Goal: Task Accomplishment & Management: Manage account settings

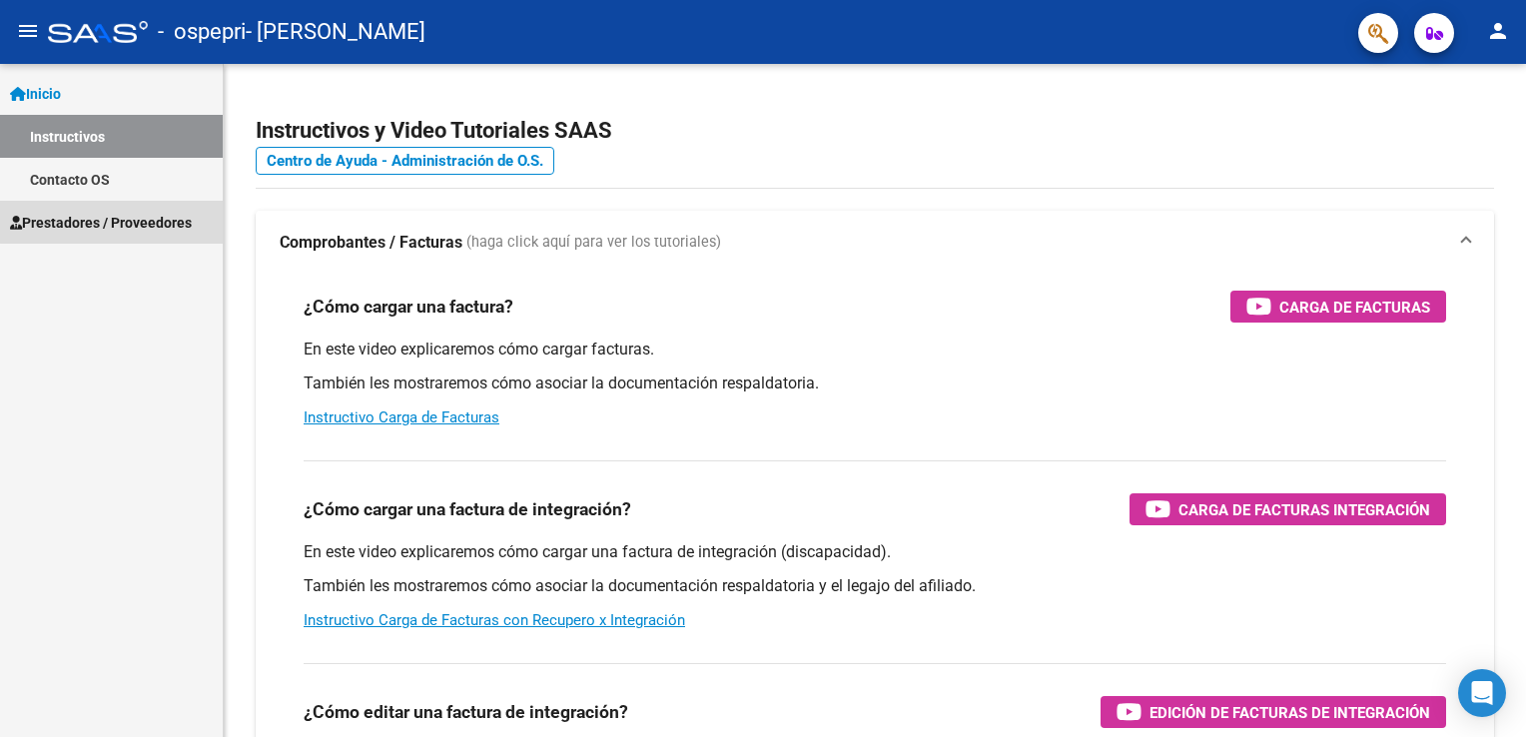
click at [169, 207] on link "Prestadores / Proveedores" at bounding box center [111, 222] width 223 height 43
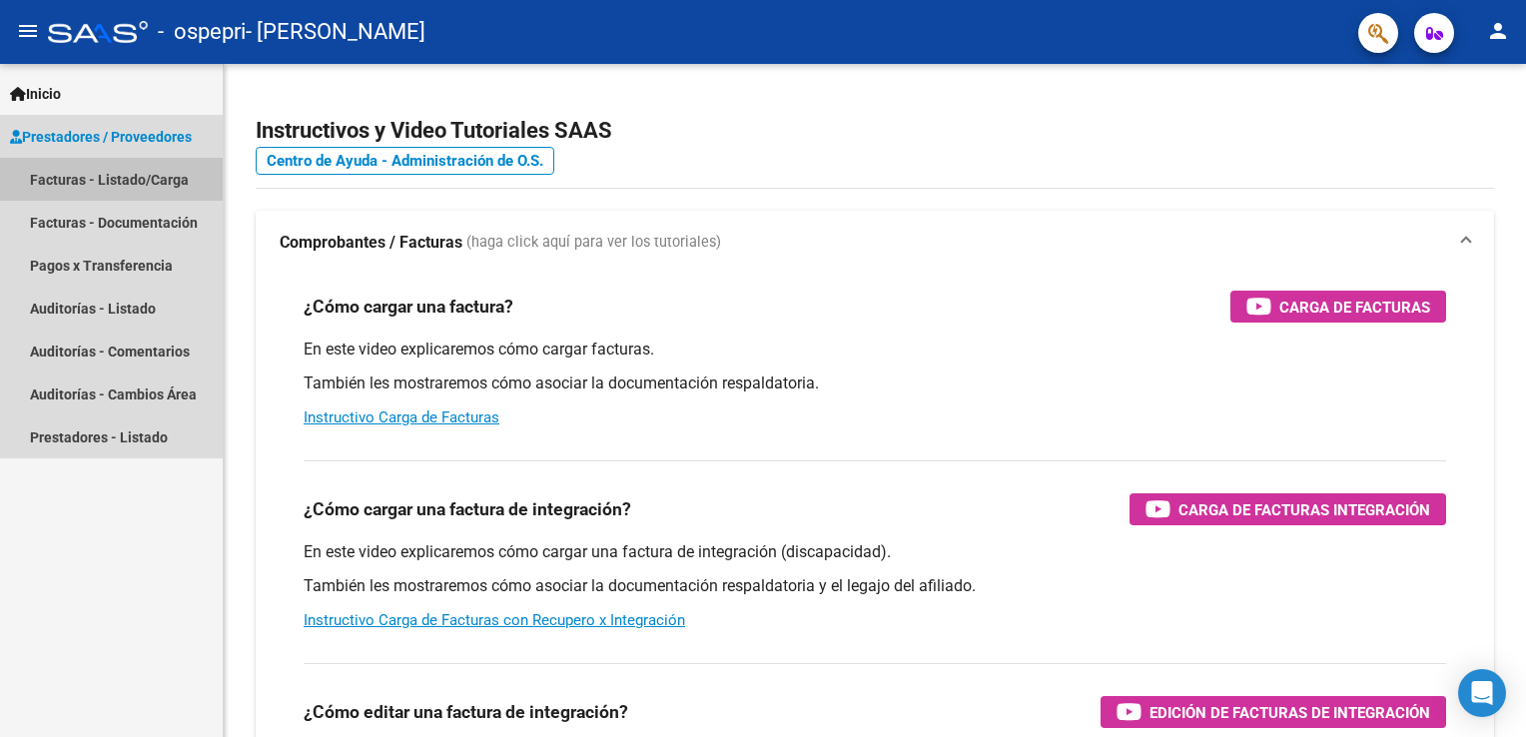
click at [143, 174] on link "Facturas - Listado/Carga" at bounding box center [111, 179] width 223 height 43
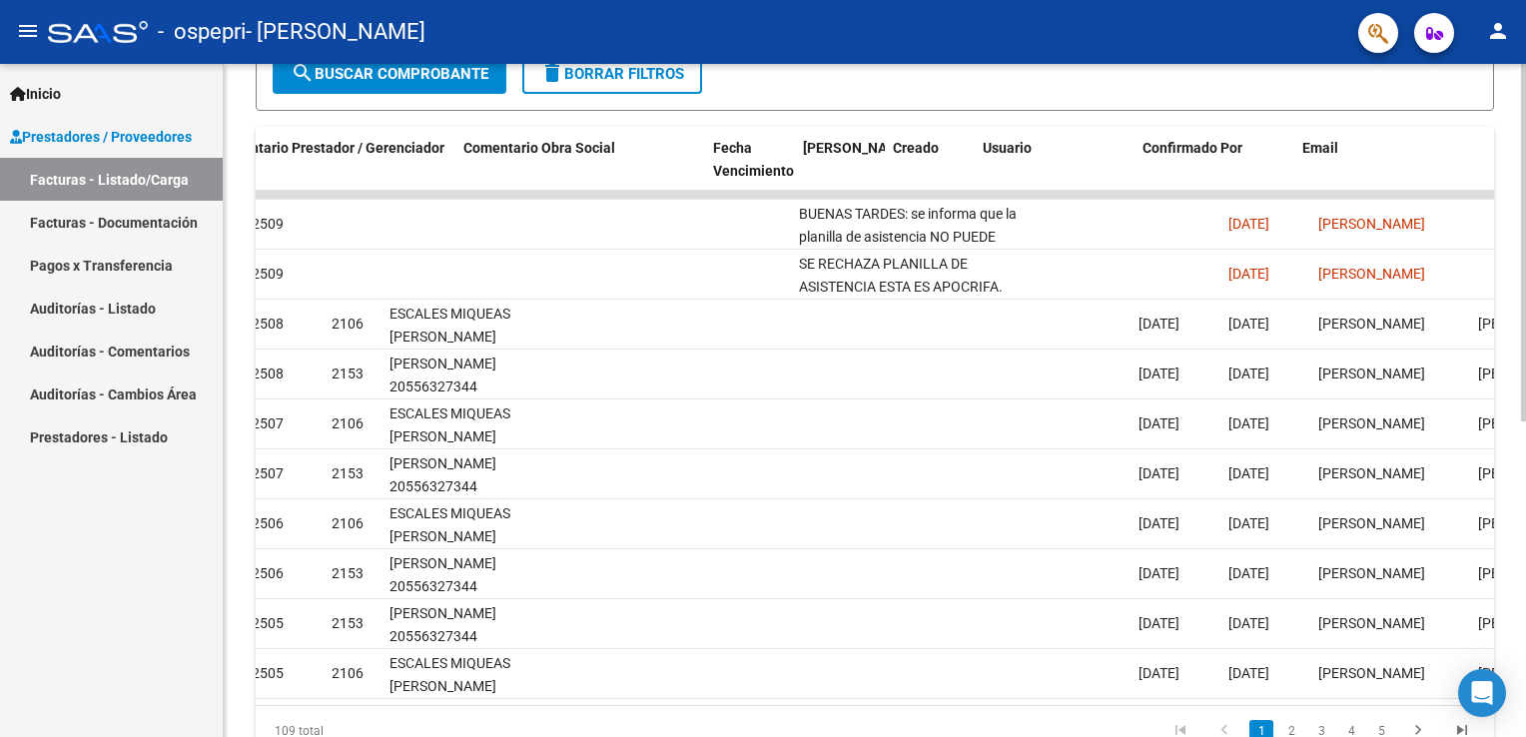
scroll to position [0, 2971]
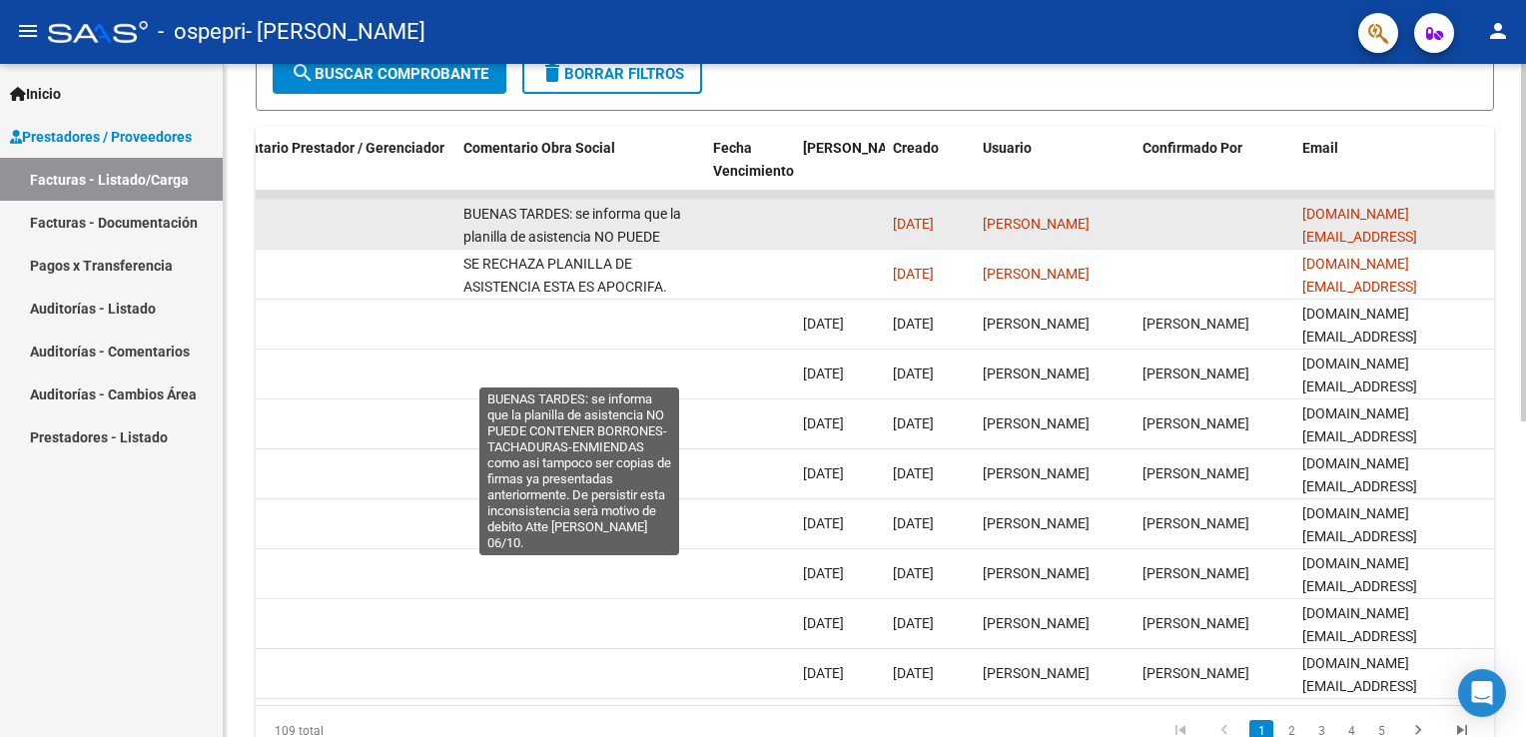
click at [652, 226] on span "BUENAS TARDES: se informa que la planilla de asistencia NO PUEDE CONTENER BORRO…" at bounding box center [577, 305] width 229 height 198
click at [646, 238] on span "BUENAS TARDES: se informa que la planilla de asistencia NO PUEDE CONTENER BORRO…" at bounding box center [577, 305] width 229 height 198
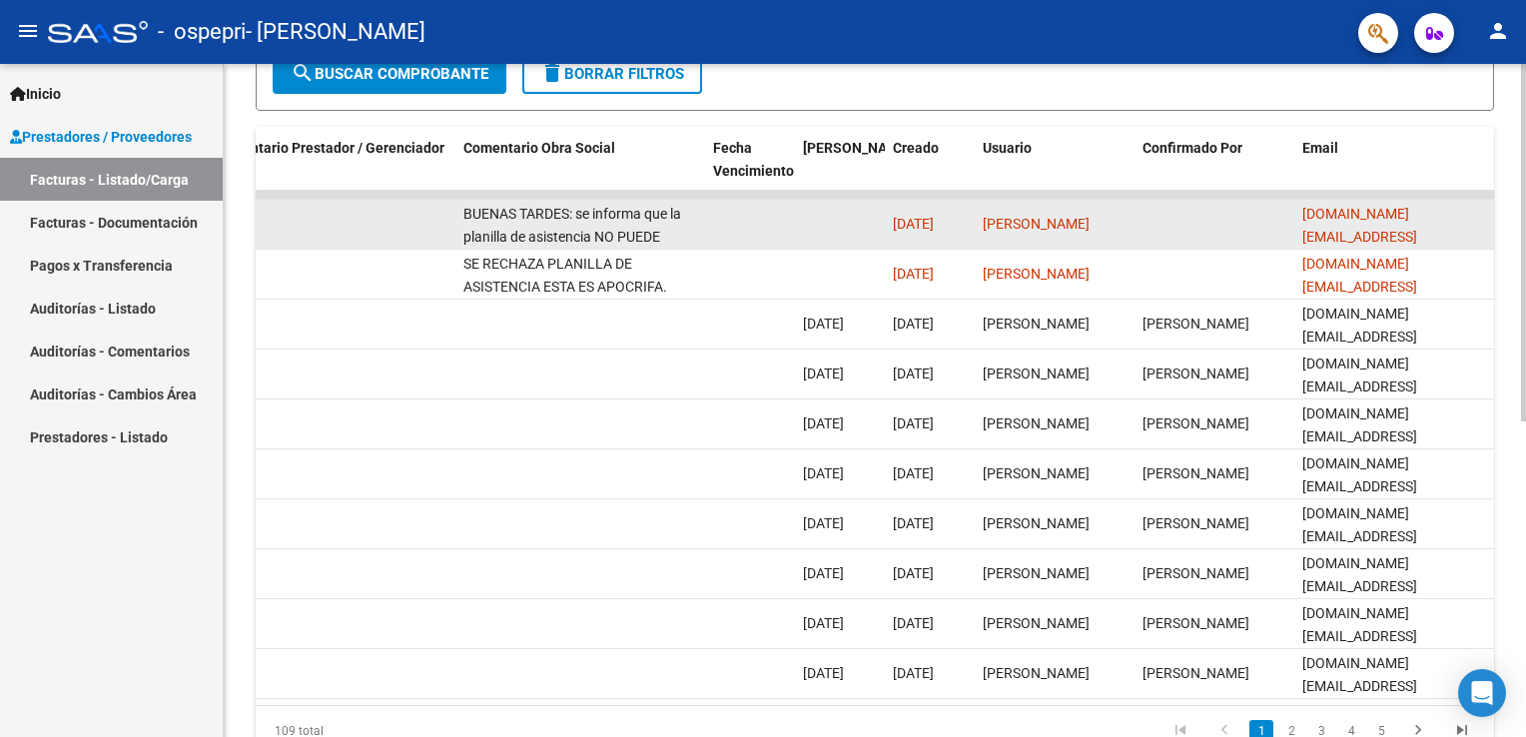
click at [646, 238] on span "BUENAS TARDES: se informa que la planilla de asistencia NO PUEDE CONTENER BORRO…" at bounding box center [577, 305] width 229 height 198
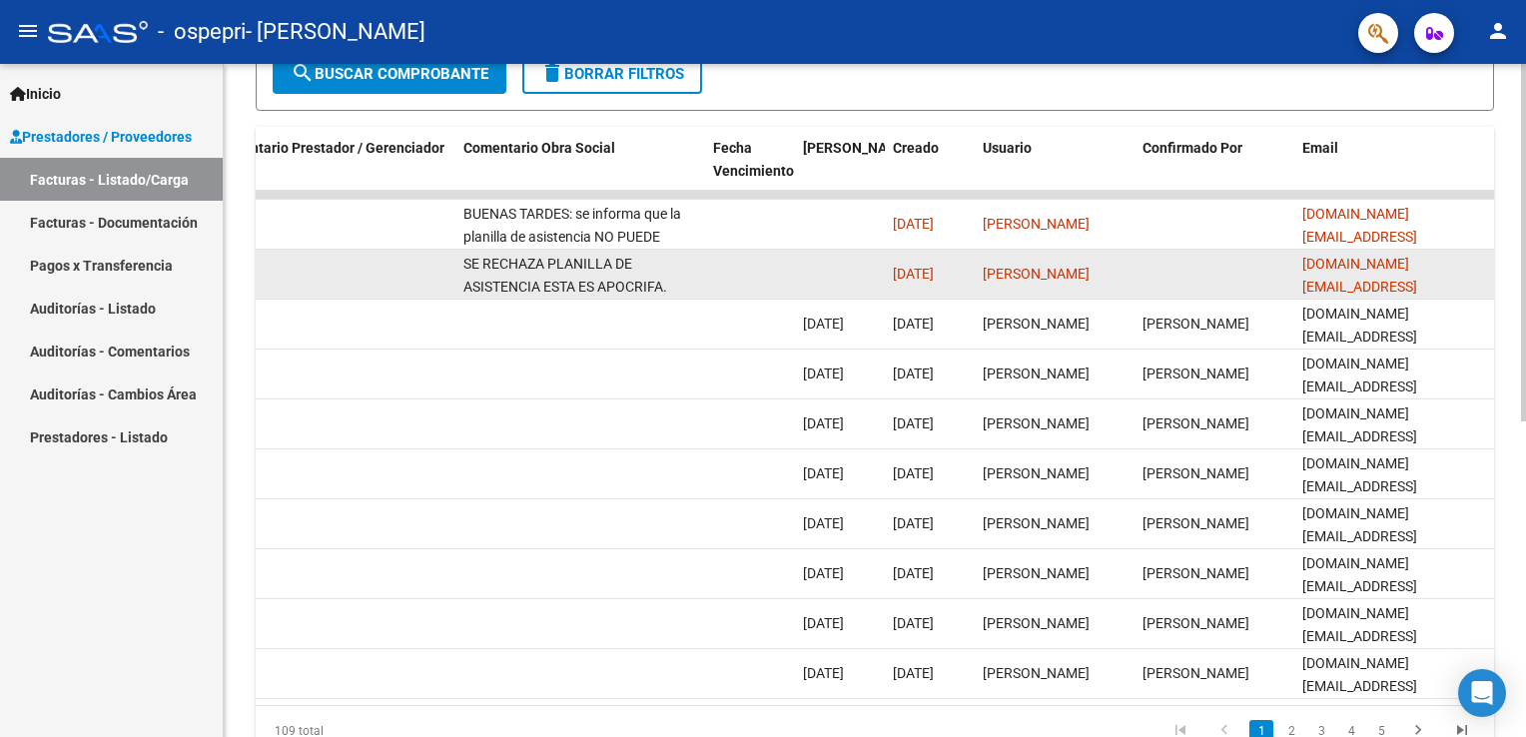
click at [1286, 264] on datatable-body-cell at bounding box center [1214, 274] width 160 height 49
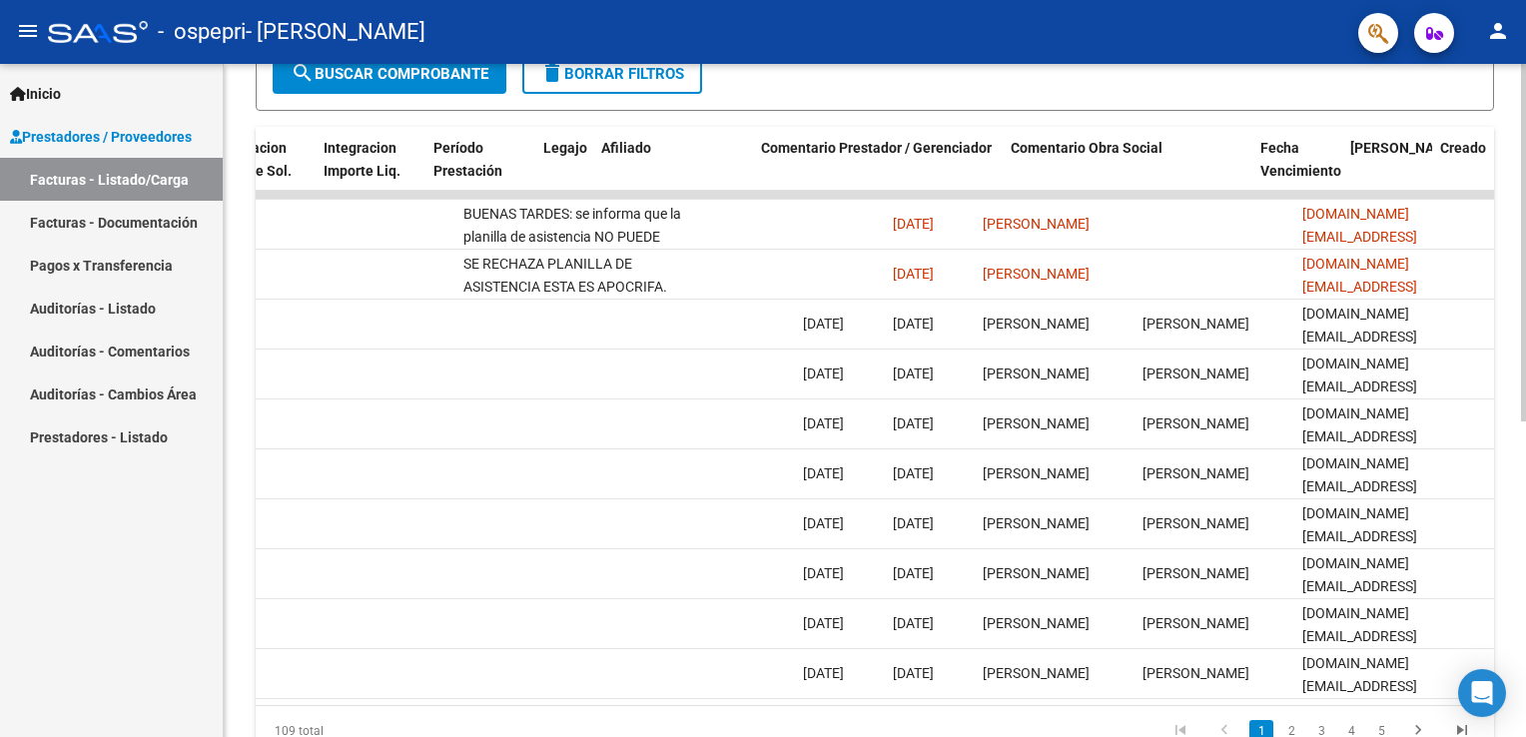
scroll to position [0, 2424]
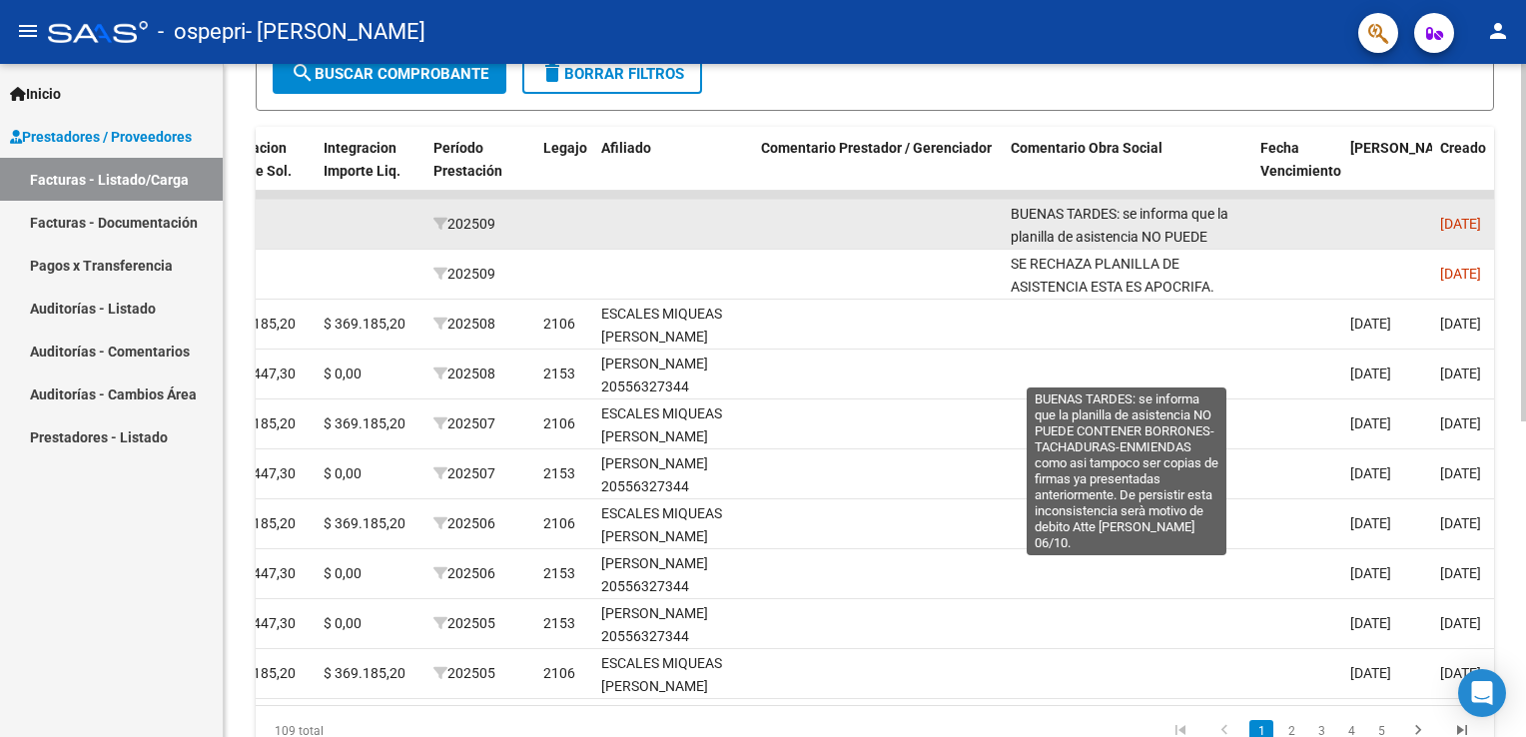
click at [1112, 206] on span "BUENAS TARDES: se informa que la planilla de asistencia NO PUEDE CONTENER BORRO…" at bounding box center [1124, 305] width 229 height 198
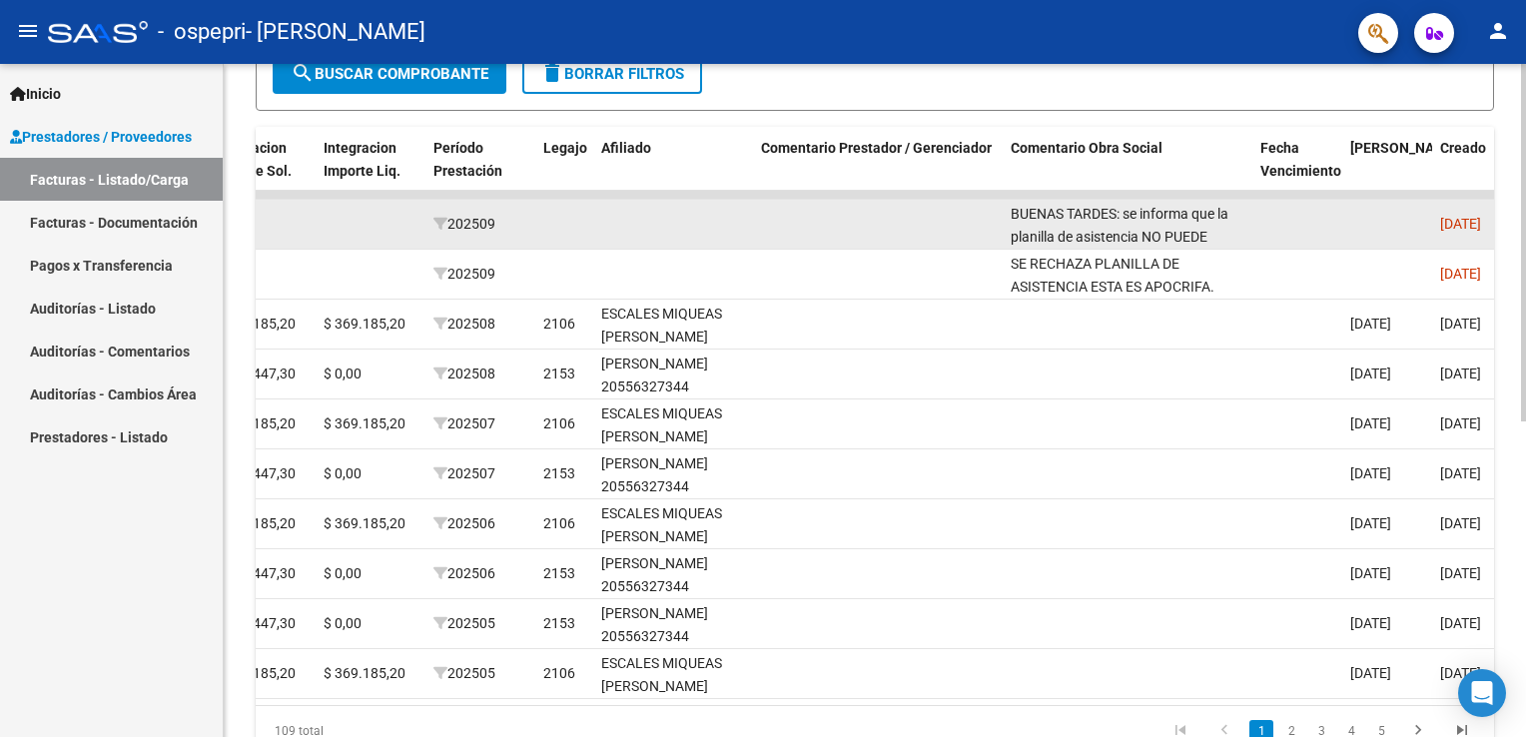
click at [1112, 206] on span "BUENAS TARDES: se informa que la planilla de asistencia NO PUEDE CONTENER BORRO…" at bounding box center [1124, 305] width 229 height 198
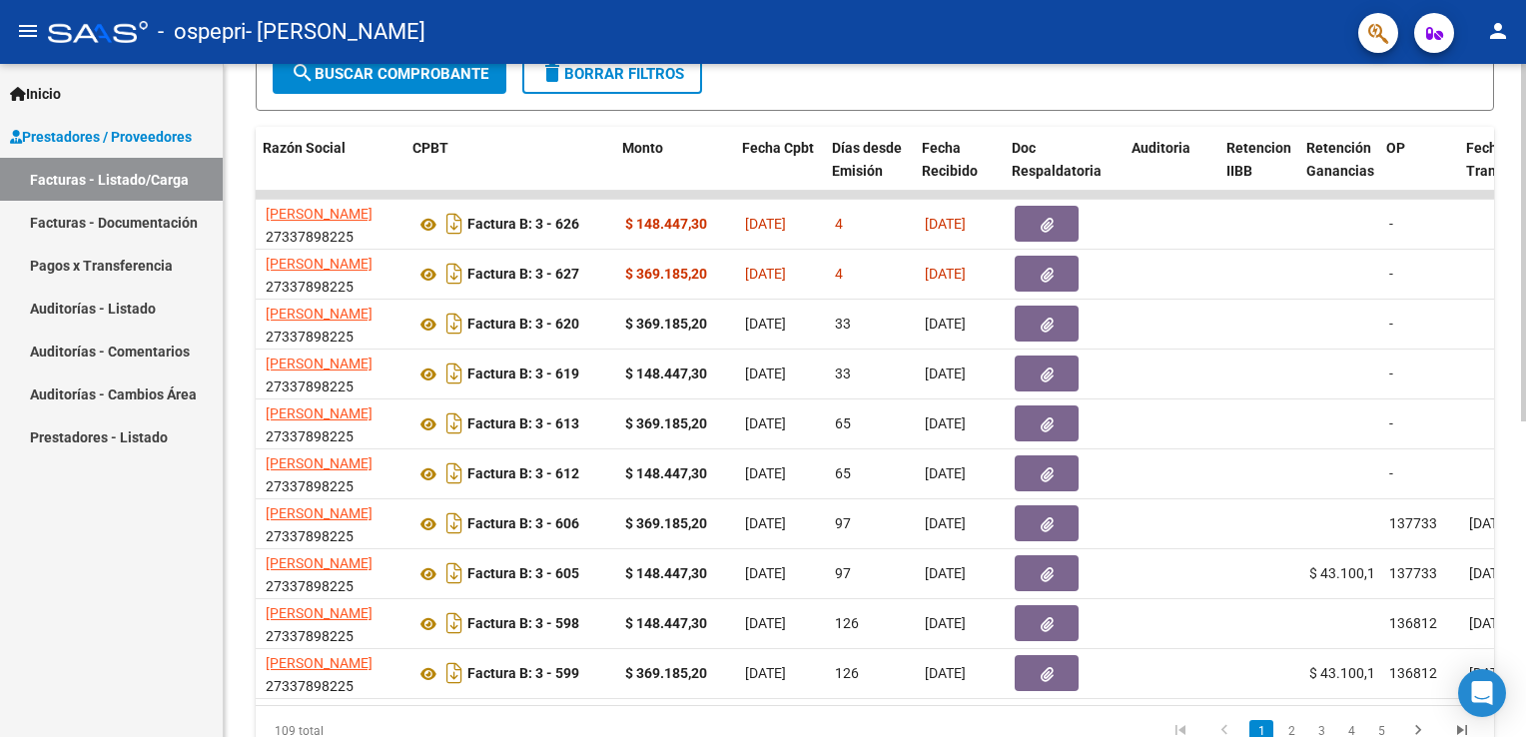
scroll to position [0, 476]
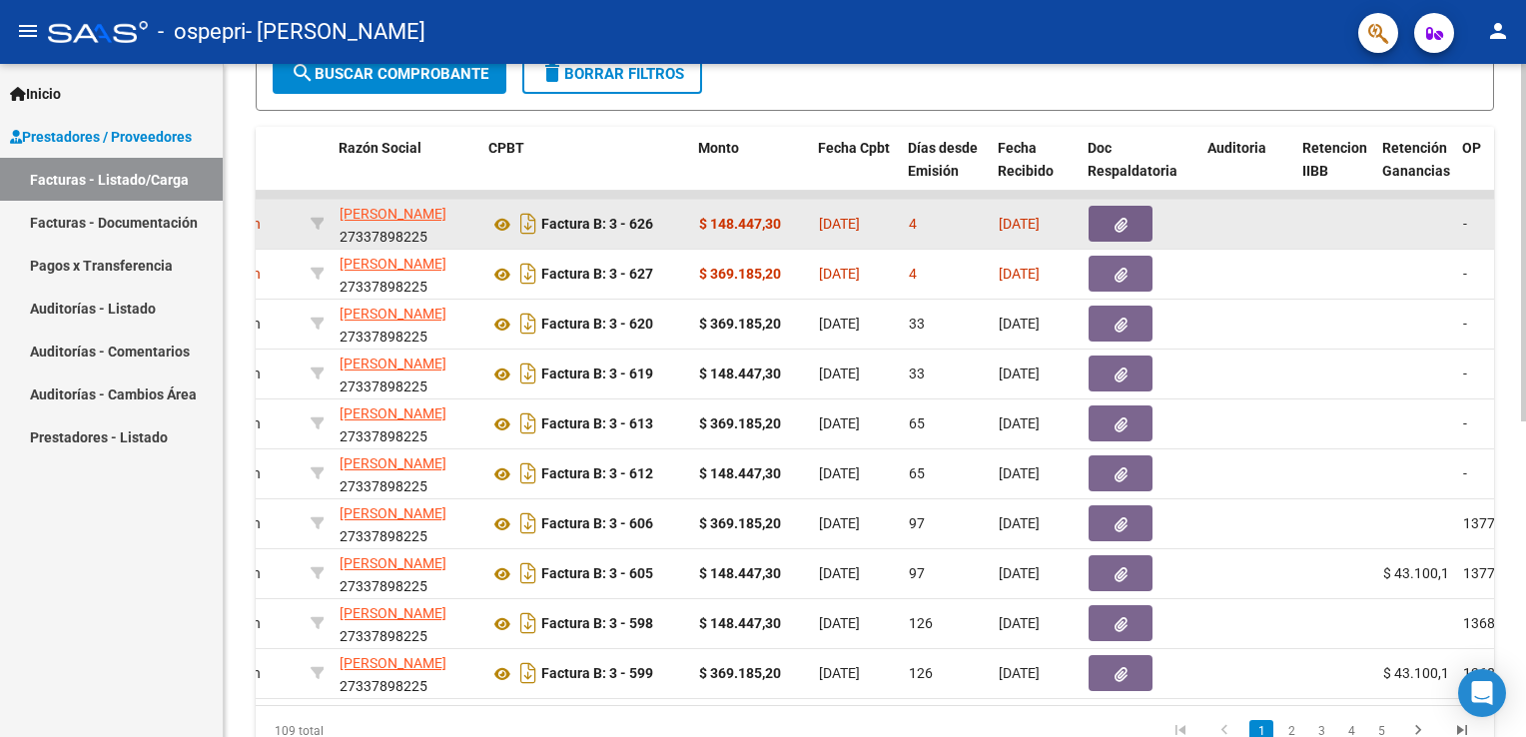
click at [1140, 222] on button "button" at bounding box center [1120, 224] width 64 height 36
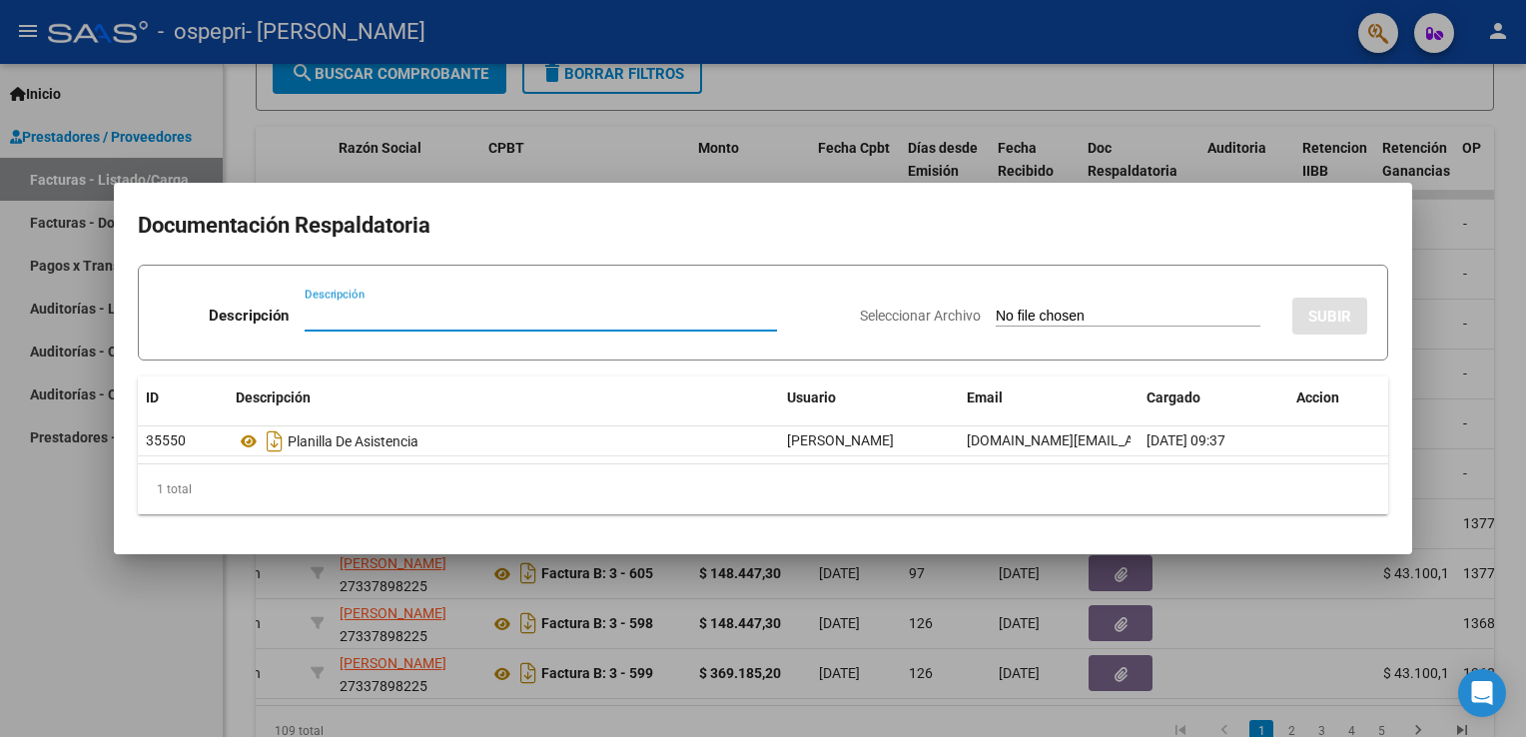
click at [1390, 114] on div at bounding box center [763, 368] width 1526 height 737
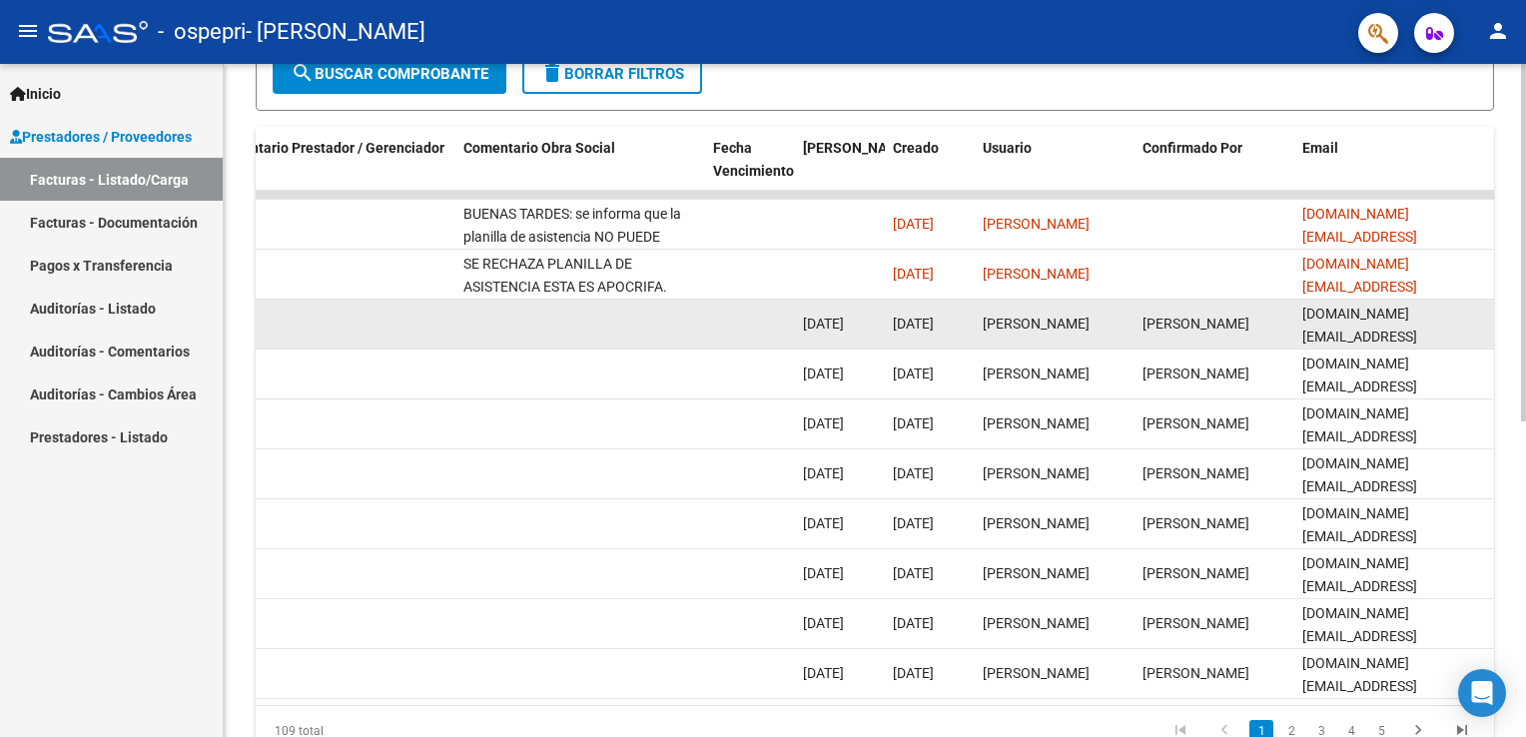
scroll to position [94, 0]
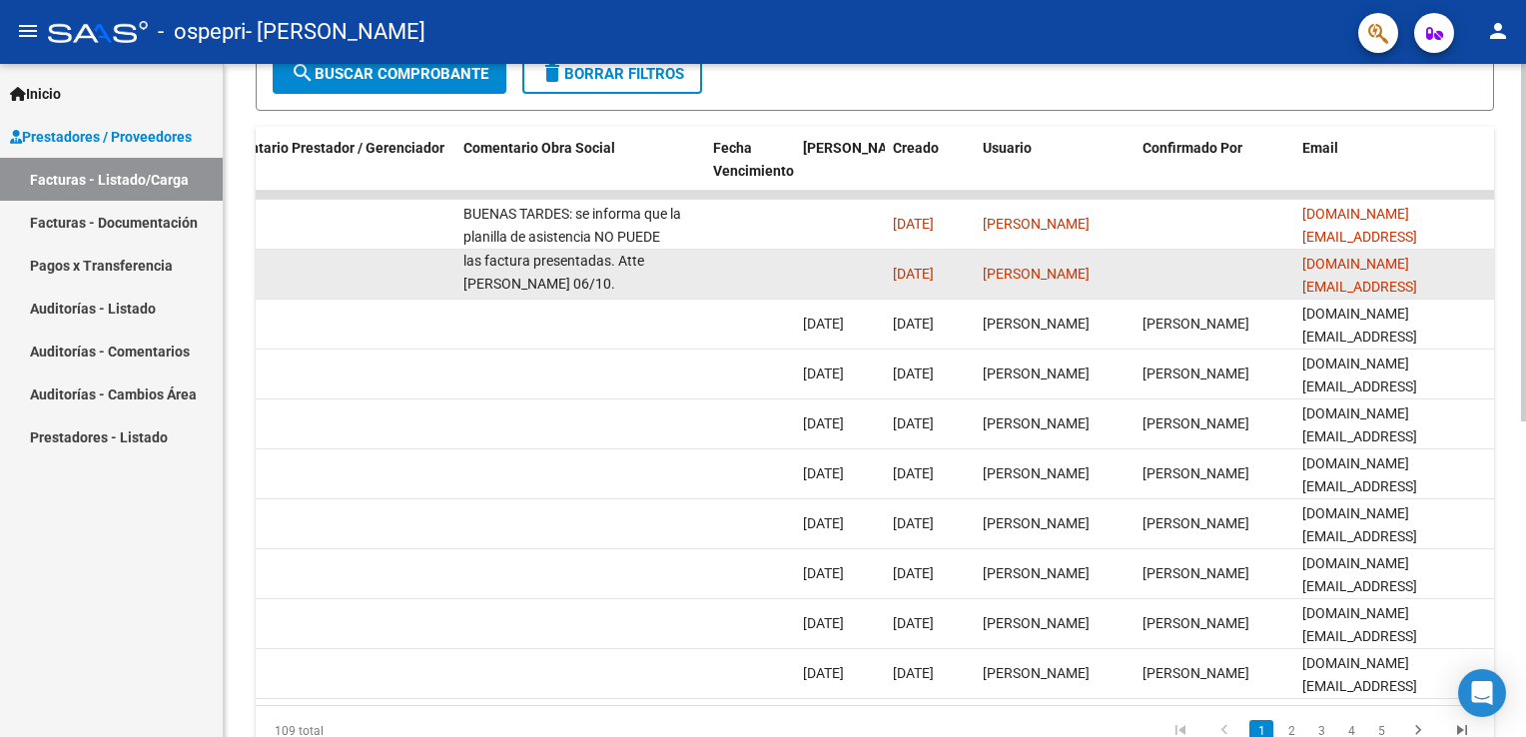
drag, startPoint x: 596, startPoint y: 259, endPoint x: 600, endPoint y: 288, distance: 29.2
click at [600, 288] on div "SE RECHAZA PLANILLA DE ASISTENCIA ESTA ES APOCRIFA. [PERSON_NAME] rehacerla fir…" at bounding box center [580, 274] width 234 height 42
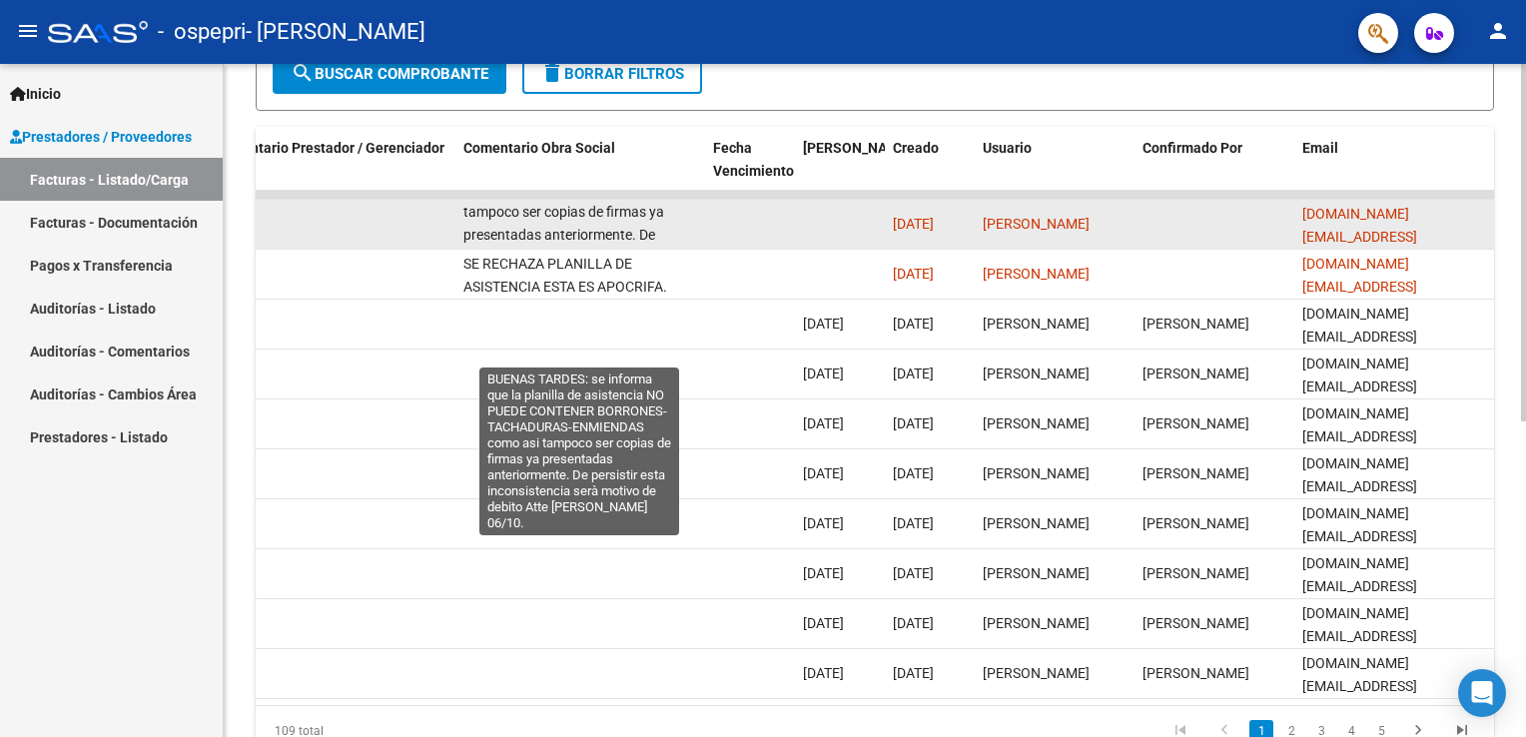
scroll to position [140, 0]
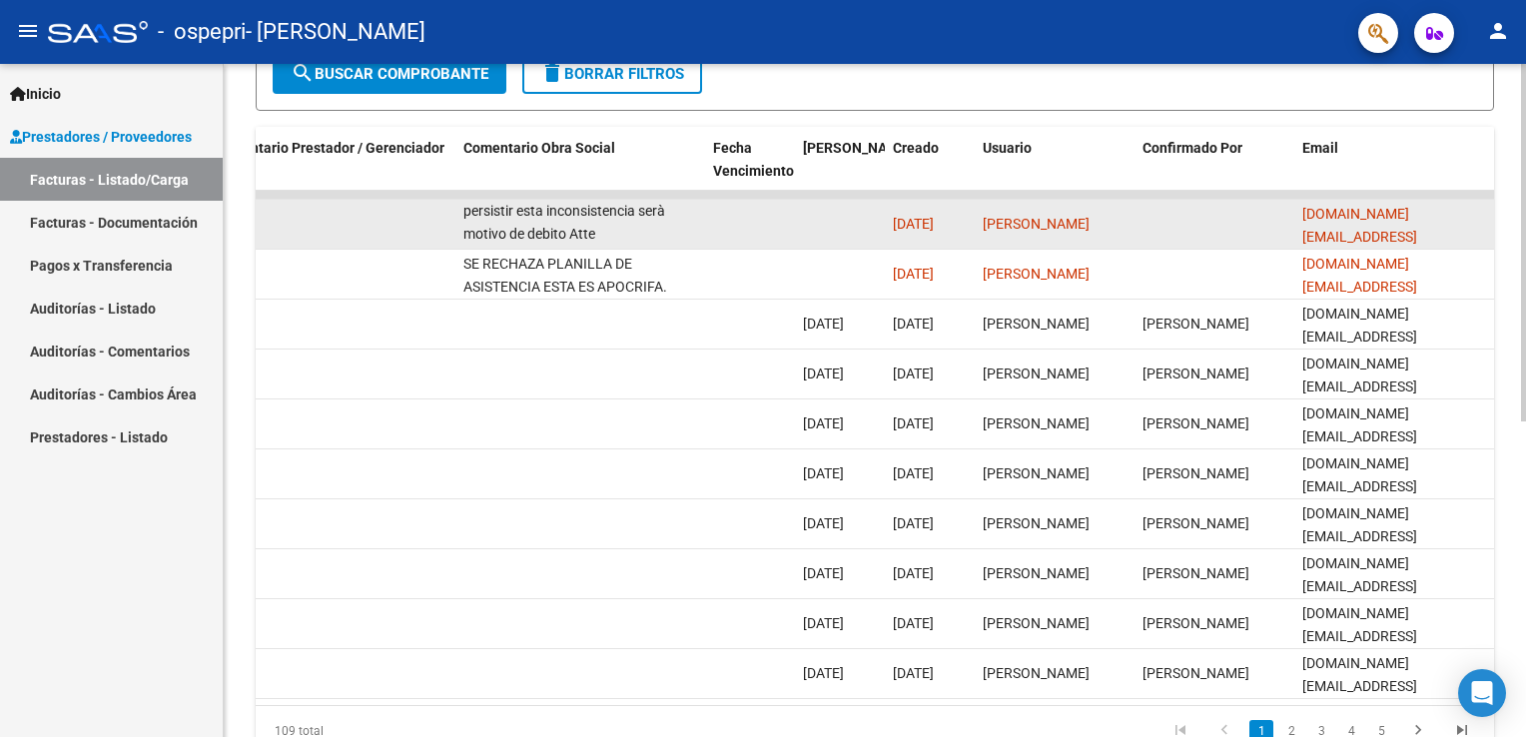
drag, startPoint x: 465, startPoint y: 212, endPoint x: 719, endPoint y: 246, distance: 255.9
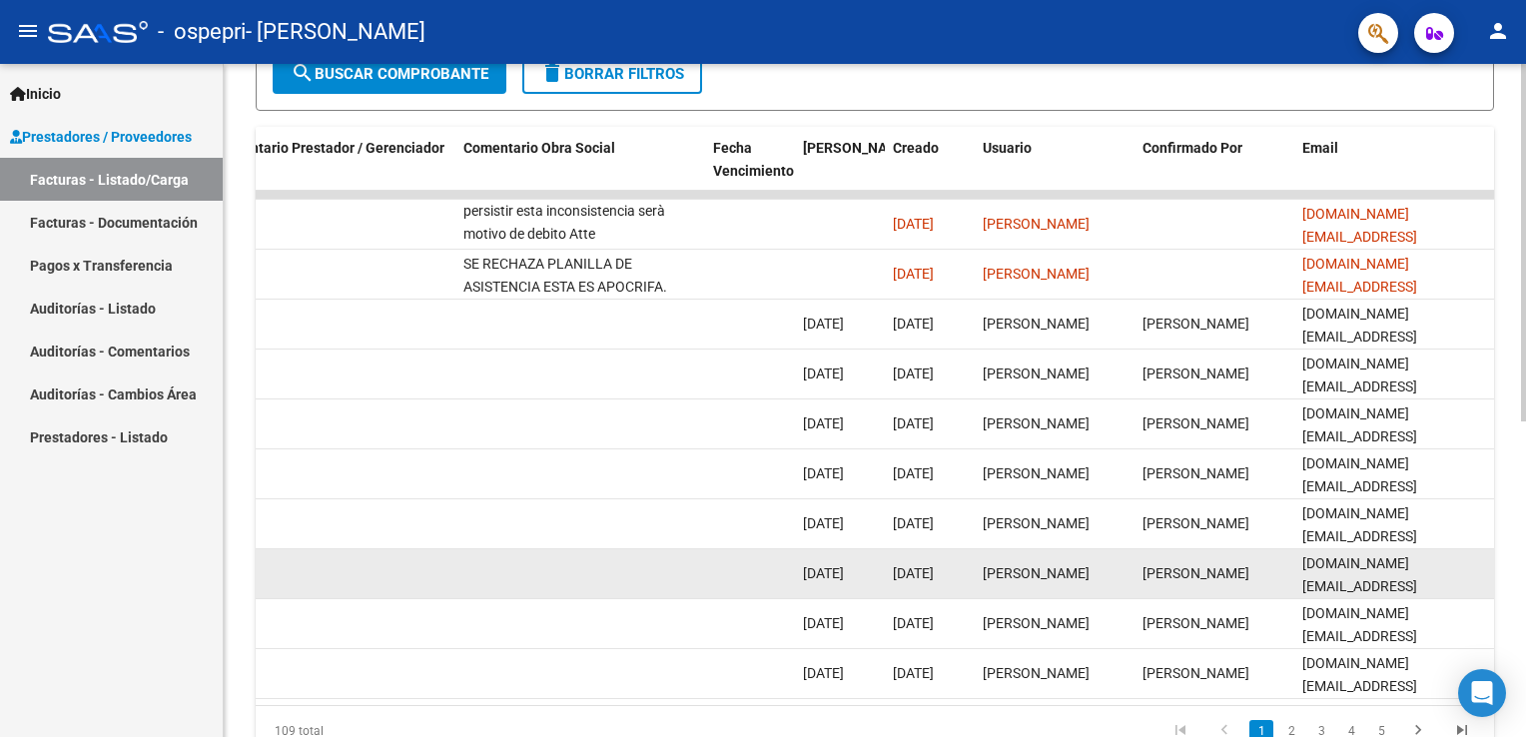
copy div "BUENAS TARDES: se informa que la planilla de asistencia NO PUEDE CONTENER BORRO…"
